Goal: Task Accomplishment & Management: Manage account settings

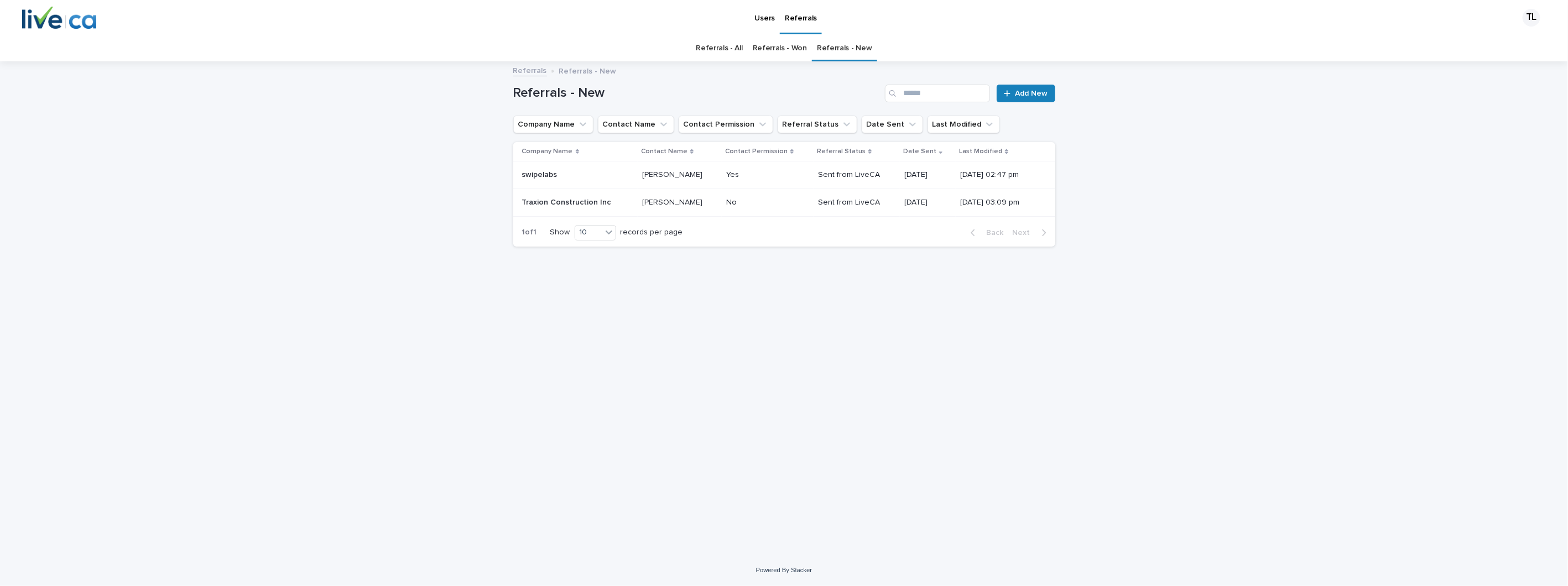
click at [676, 203] on p "[PERSON_NAME]" at bounding box center [673, 201] width 63 height 12
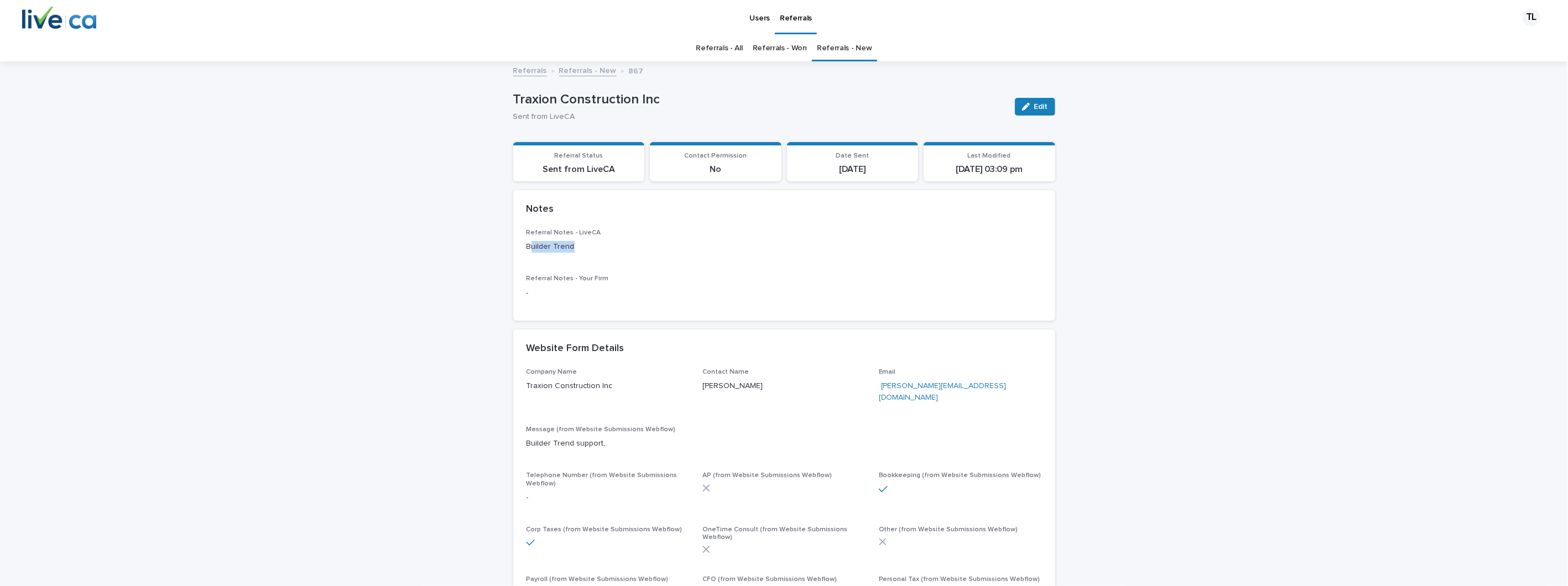
drag, startPoint x: 525, startPoint y: 246, endPoint x: 663, endPoint y: 248, distance: 138.0
click at [663, 248] on p "Builder Trend" at bounding box center [784, 246] width 516 height 12
drag, startPoint x: 663, startPoint y: 248, endPoint x: 638, endPoint y: 324, distance: 80.0
click at [649, 298] on p "-" at bounding box center [784, 293] width 516 height 12
drag, startPoint x: 761, startPoint y: 388, endPoint x: 690, endPoint y: 389, distance: 71.0
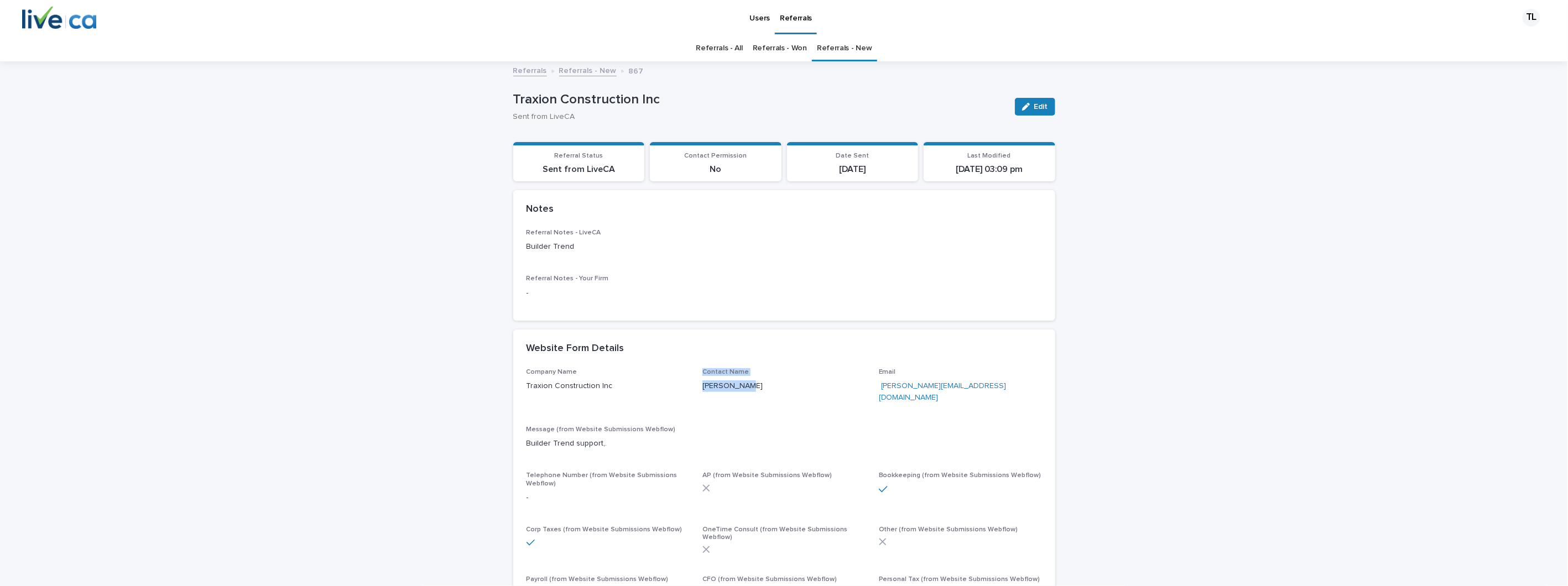
click at [690, 389] on div "Company Name Traxion Construction Inc Contact Name [PERSON_NAME] Email [EMAIL_A…" at bounding box center [784, 487] width 516 height 239
drag, startPoint x: 690, startPoint y: 389, endPoint x: 745, endPoint y: 388, distance: 55.0
click at [744, 388] on p "[PERSON_NAME]" at bounding box center [784, 386] width 163 height 12
drag, startPoint x: 745, startPoint y: 388, endPoint x: 694, endPoint y: 394, distance: 51.4
click at [694, 394] on div "Company Name Traxion Construction Inc Contact Name [PERSON_NAME] Email [EMAIL_A…" at bounding box center [784, 487] width 516 height 239
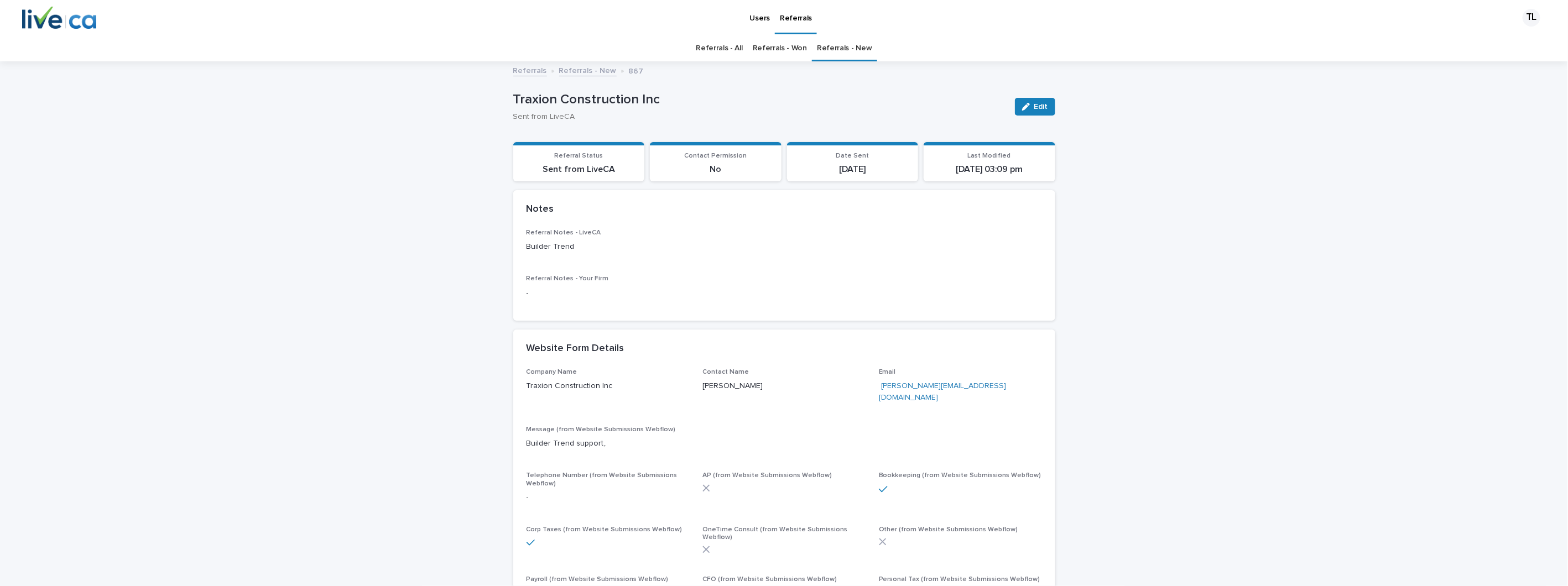
click at [1104, 277] on div "Loading... Saving… Loading... Saving… Traxion Construction Inc Edit Traxion Con…" at bounding box center [784, 443] width 1568 height 761
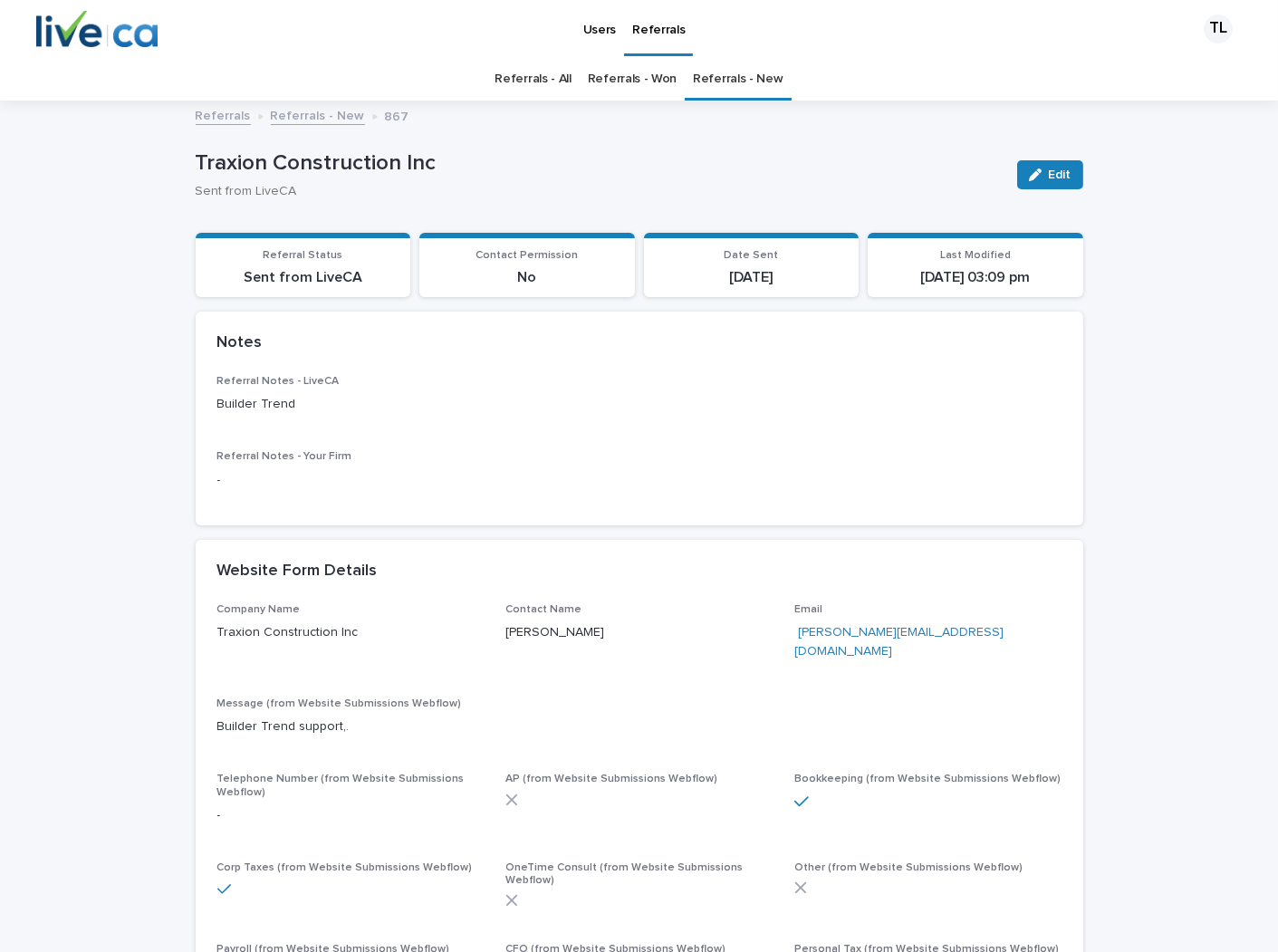
click at [1046, 165] on button "Edit" at bounding box center [1050, 174] width 66 height 29
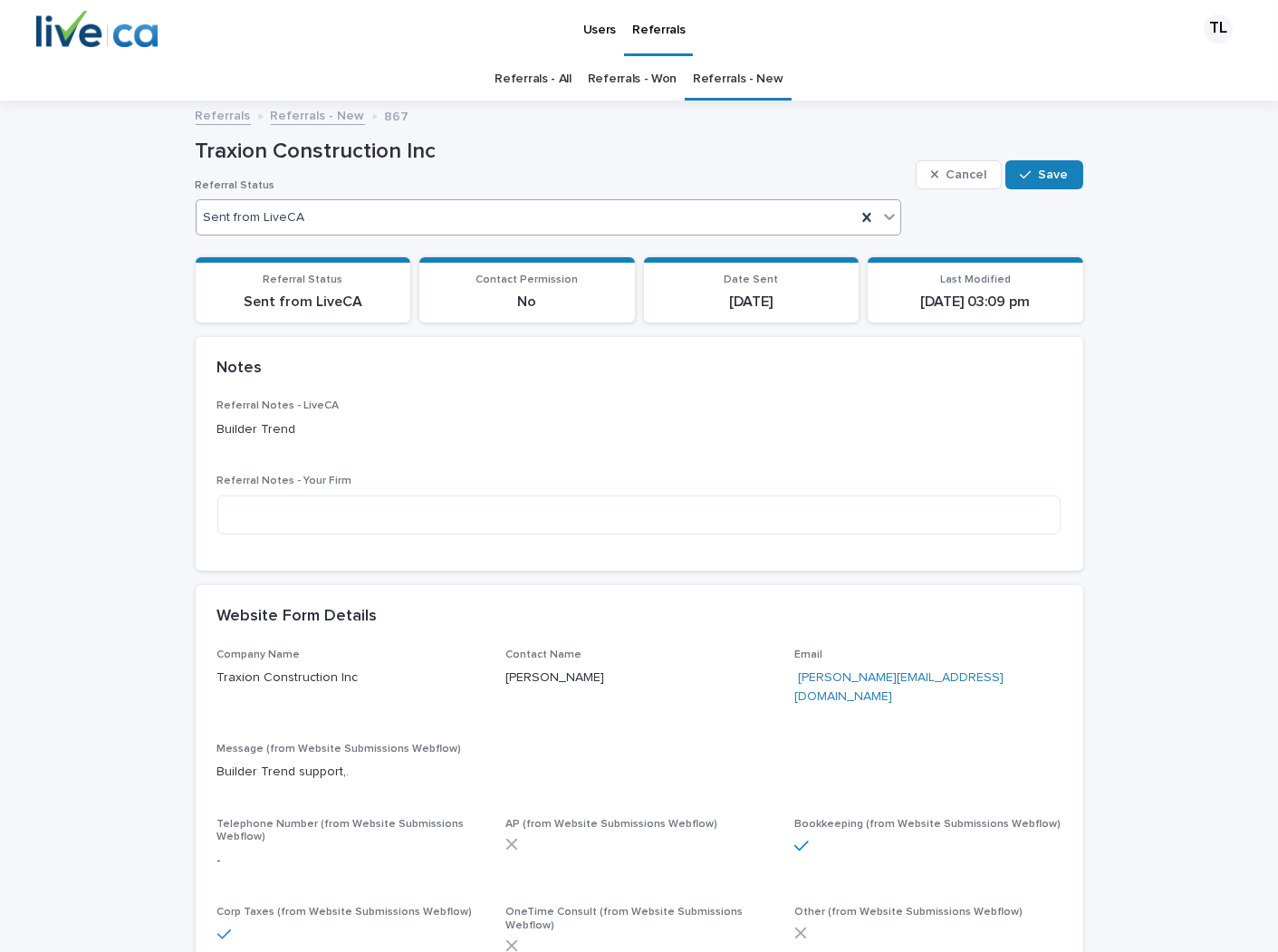
click at [569, 228] on div "Sent from LiveCA" at bounding box center [525, 217] width 659 height 26
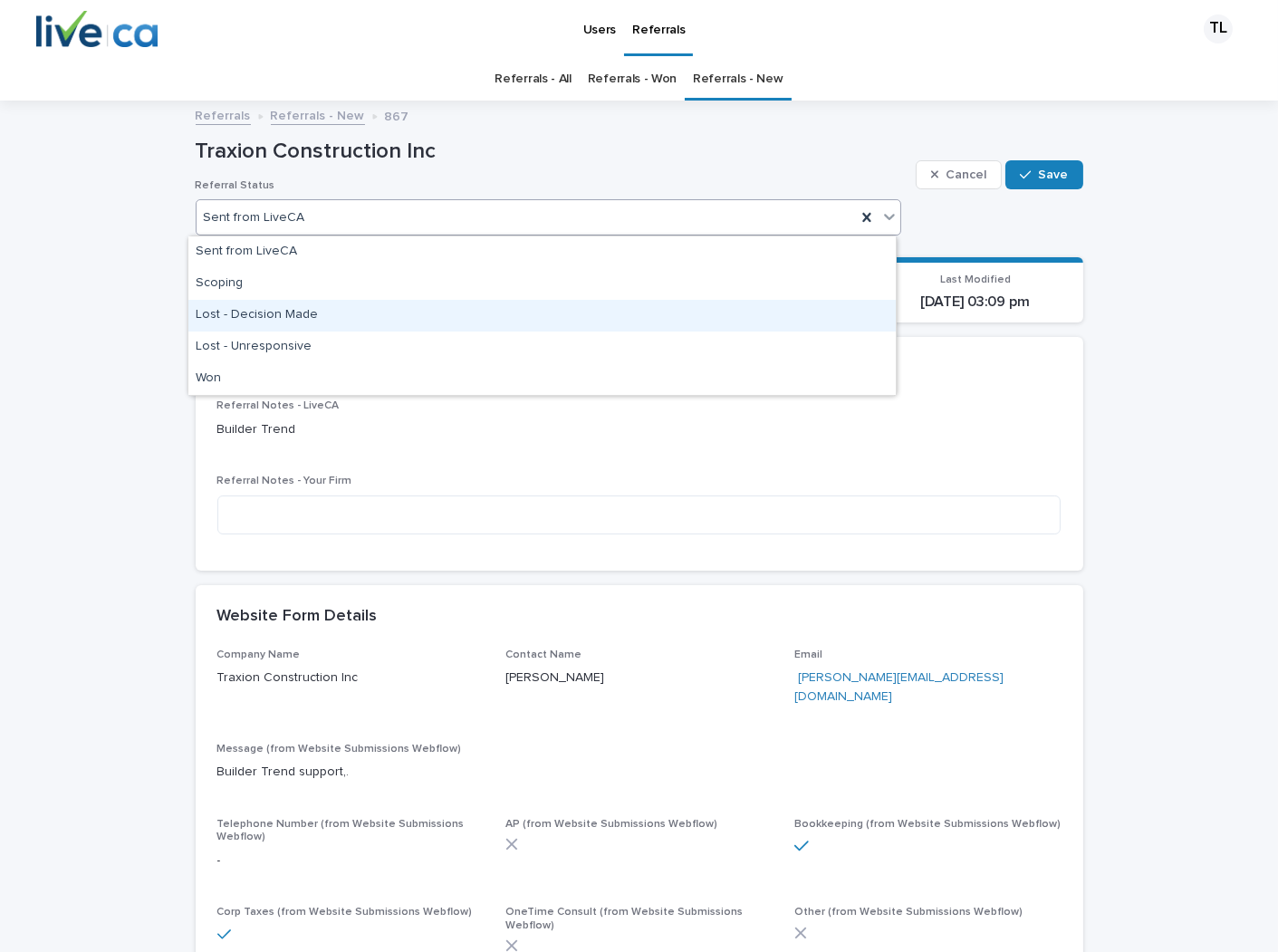
click at [477, 320] on div "Lost - Decision Made" at bounding box center [542, 316] width 708 height 32
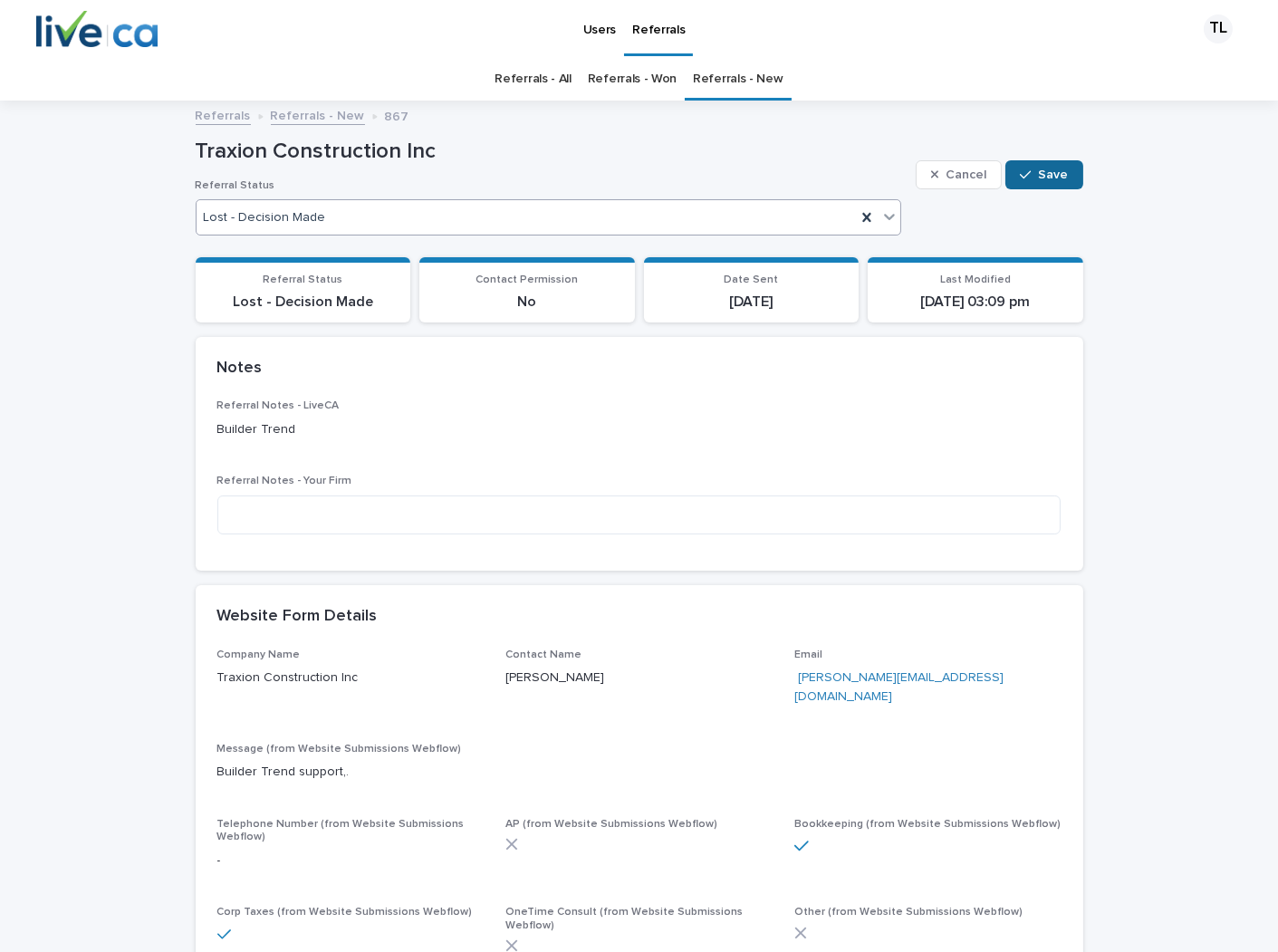
click at [1043, 174] on span "Save" at bounding box center [1054, 174] width 30 height 13
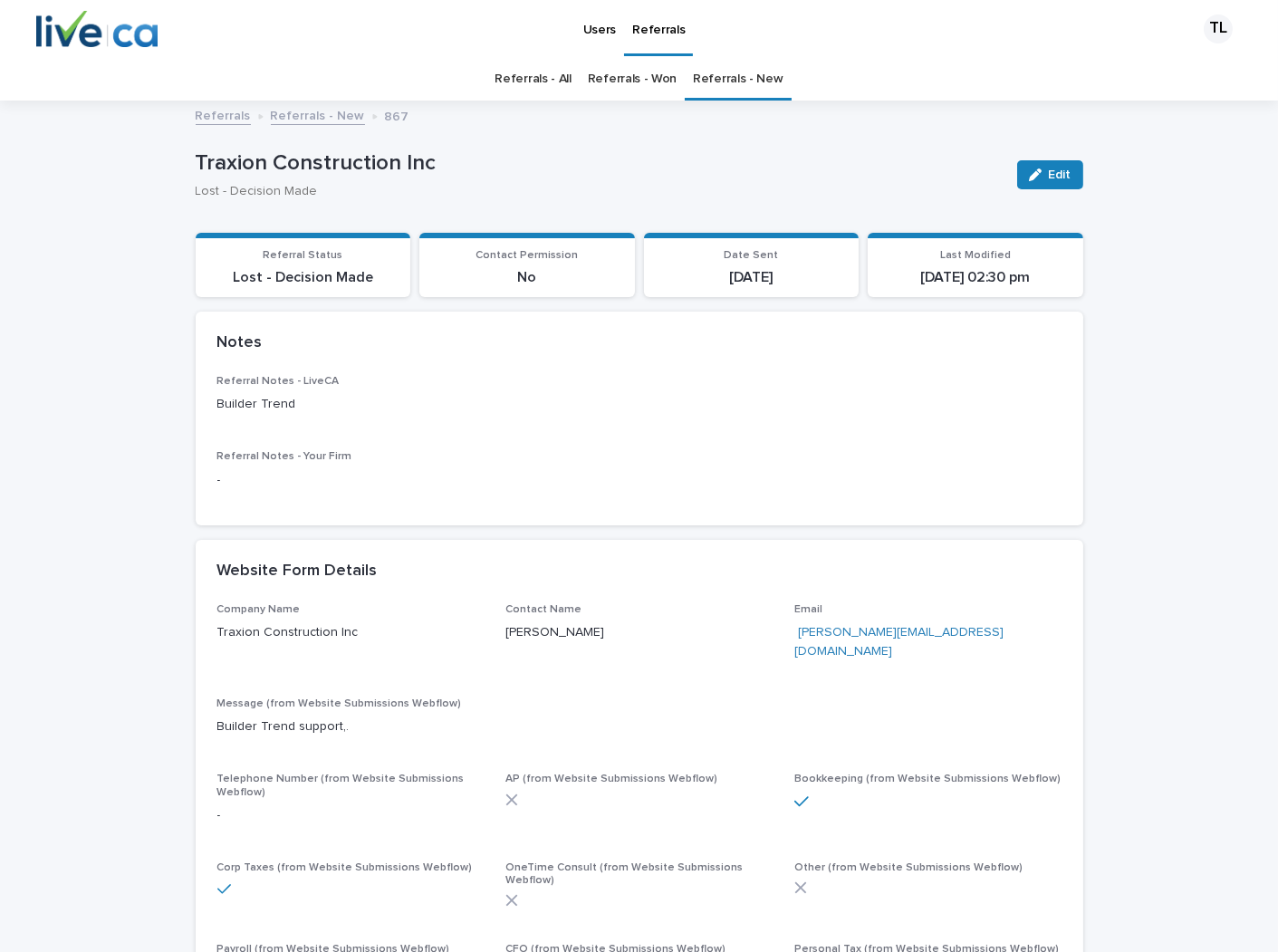
click at [294, 112] on link "Referrals - New" at bounding box center [318, 114] width 94 height 21
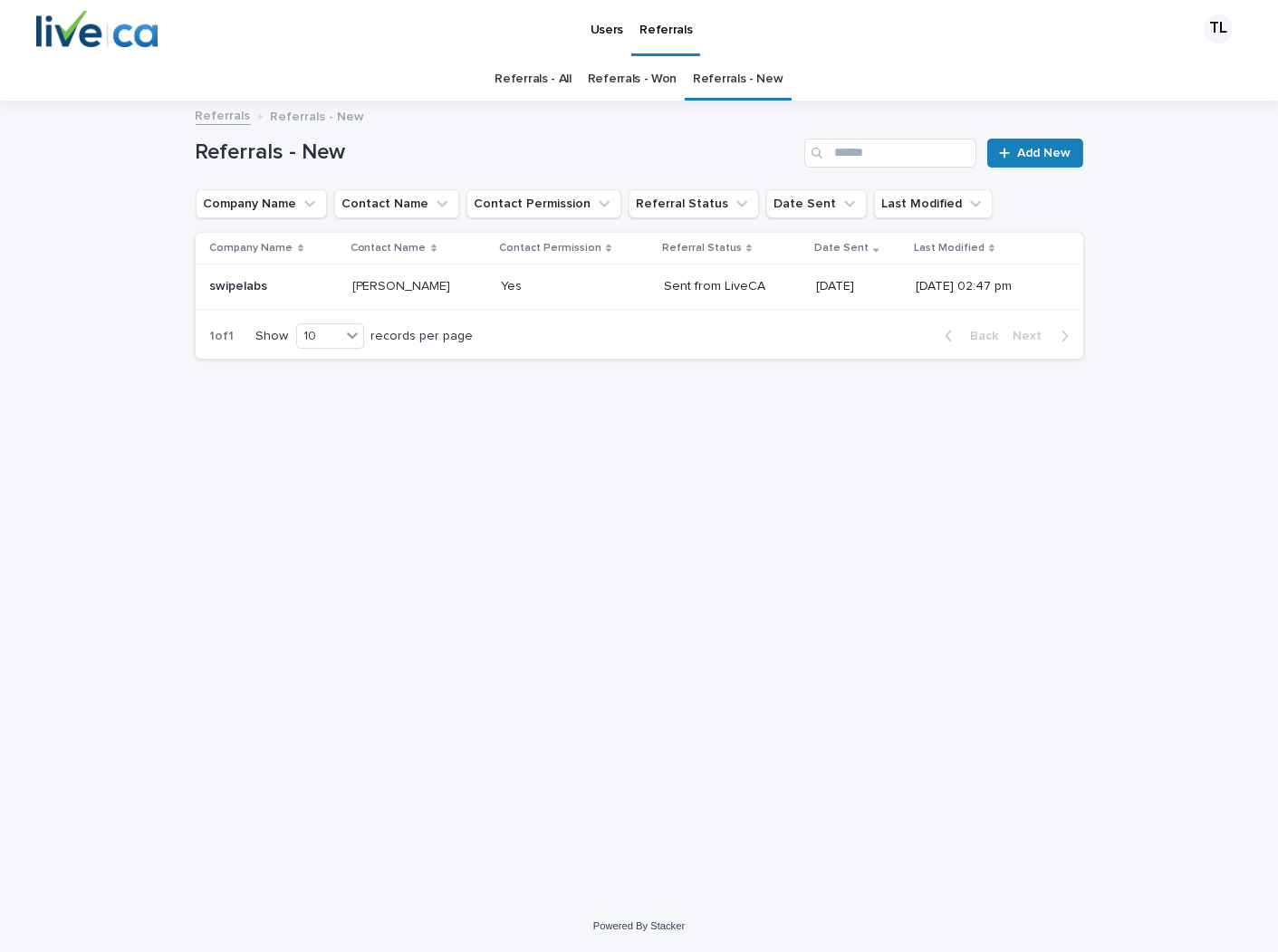
click at [397, 284] on p "[PERSON_NAME]" at bounding box center [403, 284] width 103 height 19
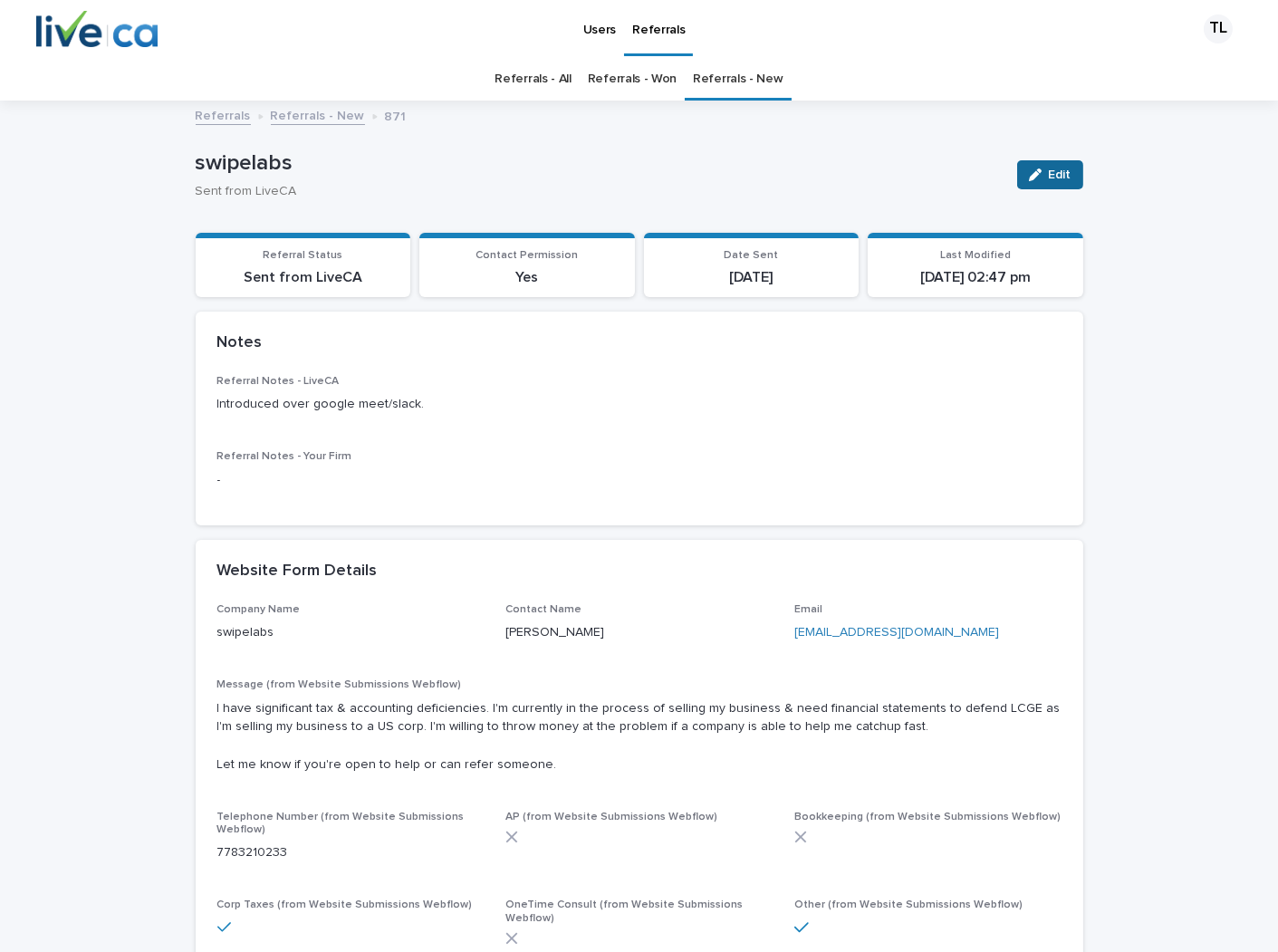
click at [1065, 172] on button "Edit" at bounding box center [1050, 174] width 66 height 29
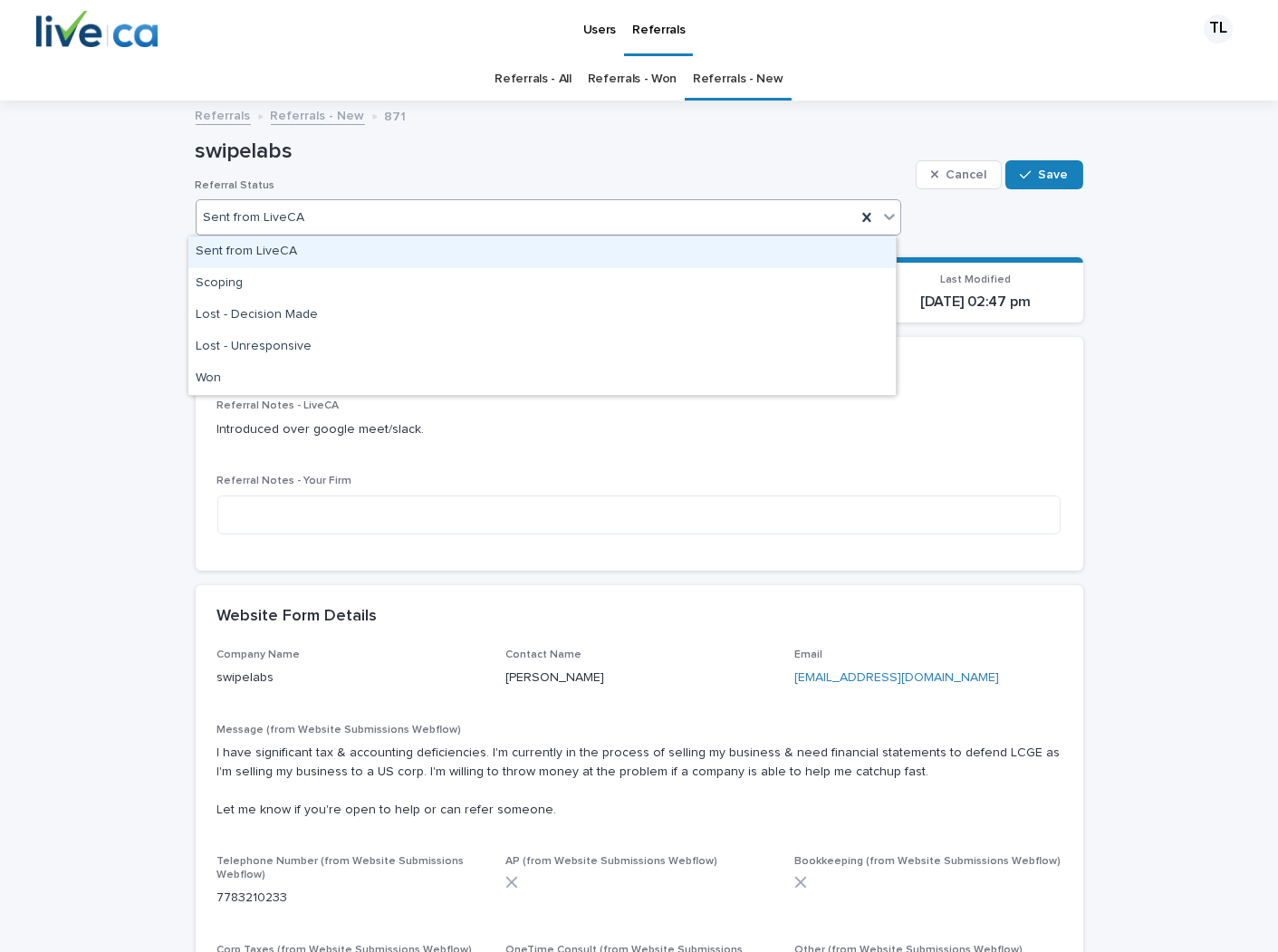
click at [719, 230] on div "Sent from LiveCA" at bounding box center [525, 217] width 659 height 26
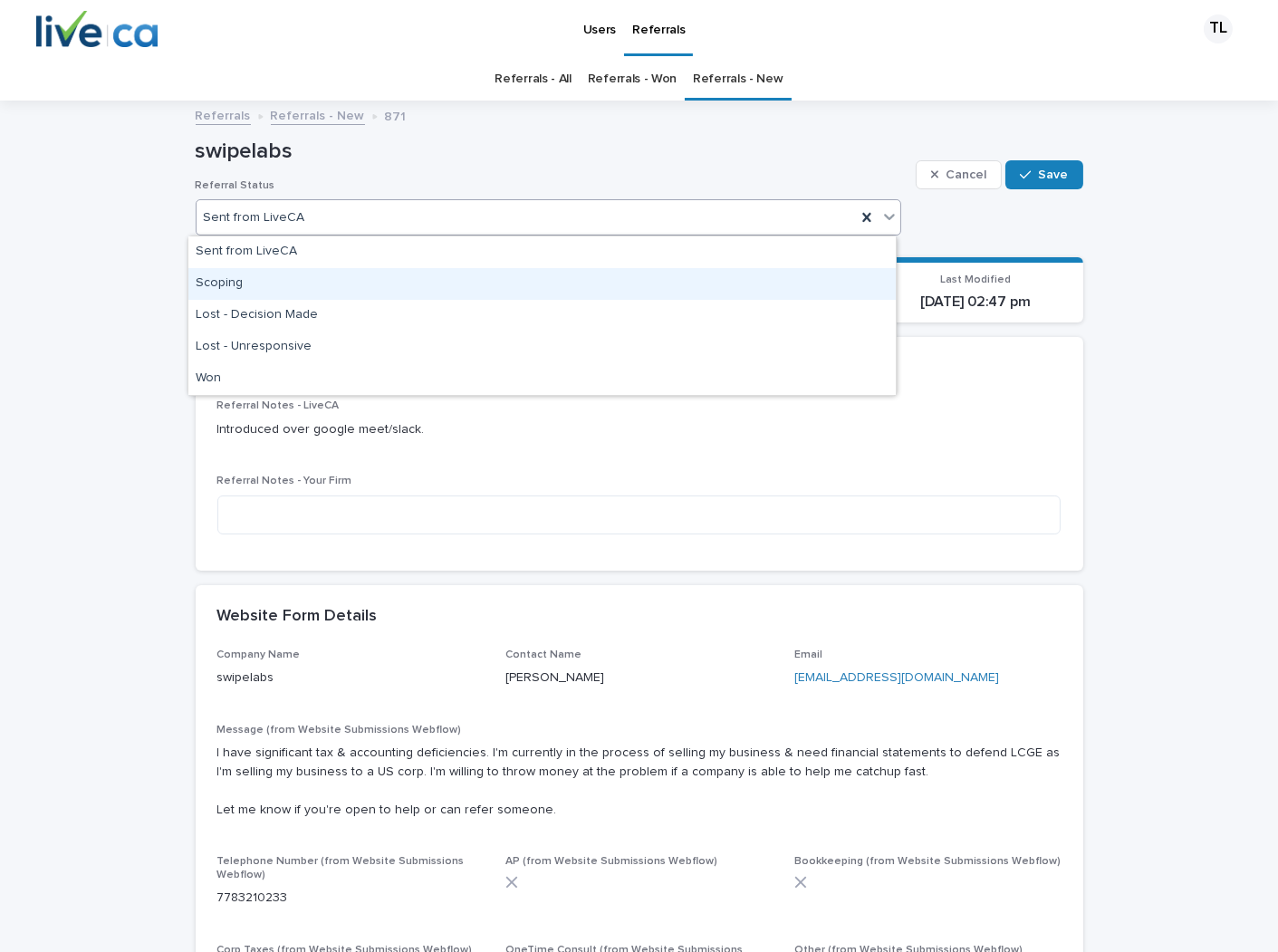
click at [404, 286] on div "Scoping" at bounding box center [542, 284] width 708 height 32
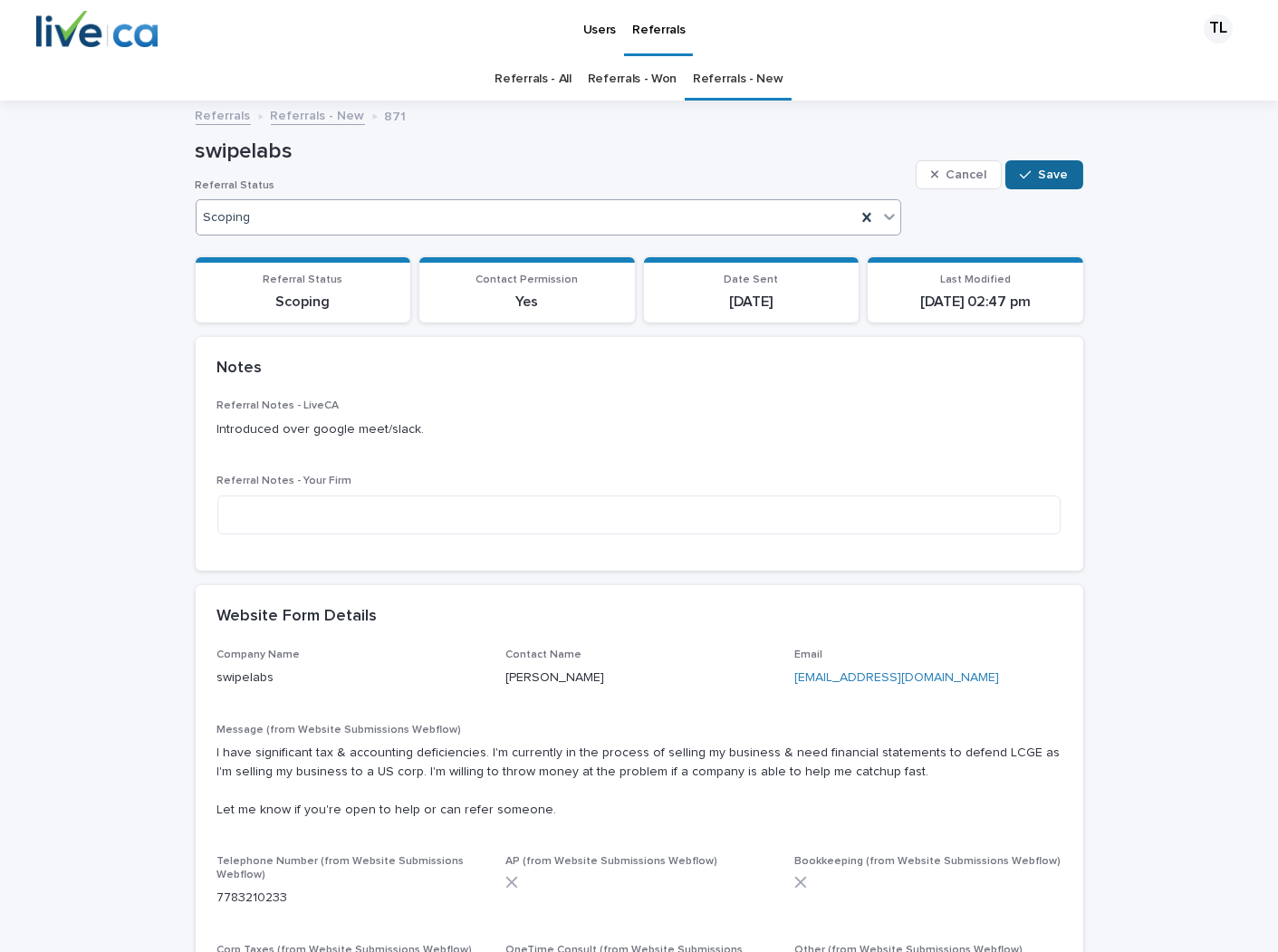
click at [1051, 168] on span "Save" at bounding box center [1054, 174] width 30 height 13
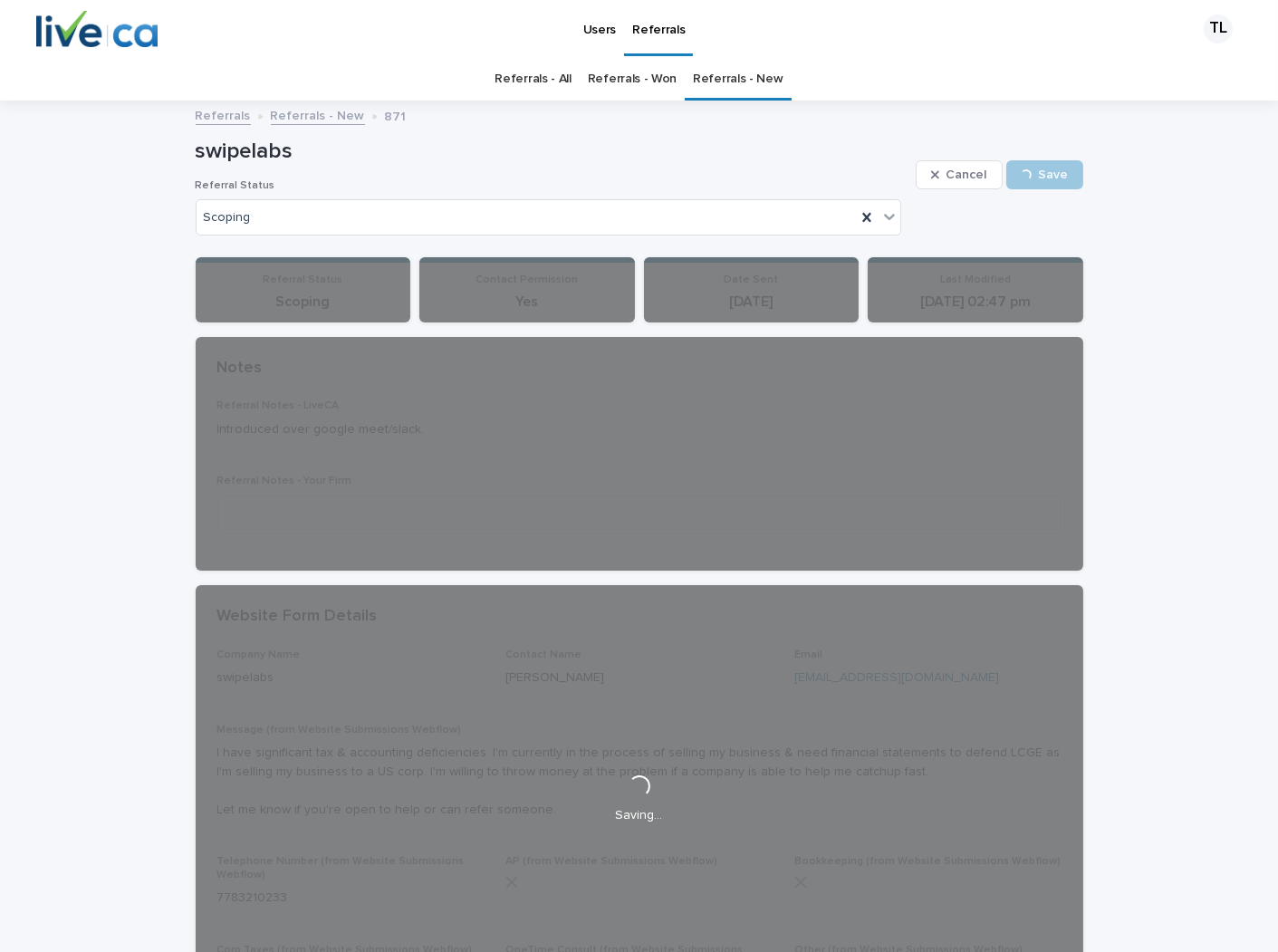
click at [520, 78] on link "Referrals - All" at bounding box center [532, 79] width 76 height 43
